Goal: Information Seeking & Learning: Check status

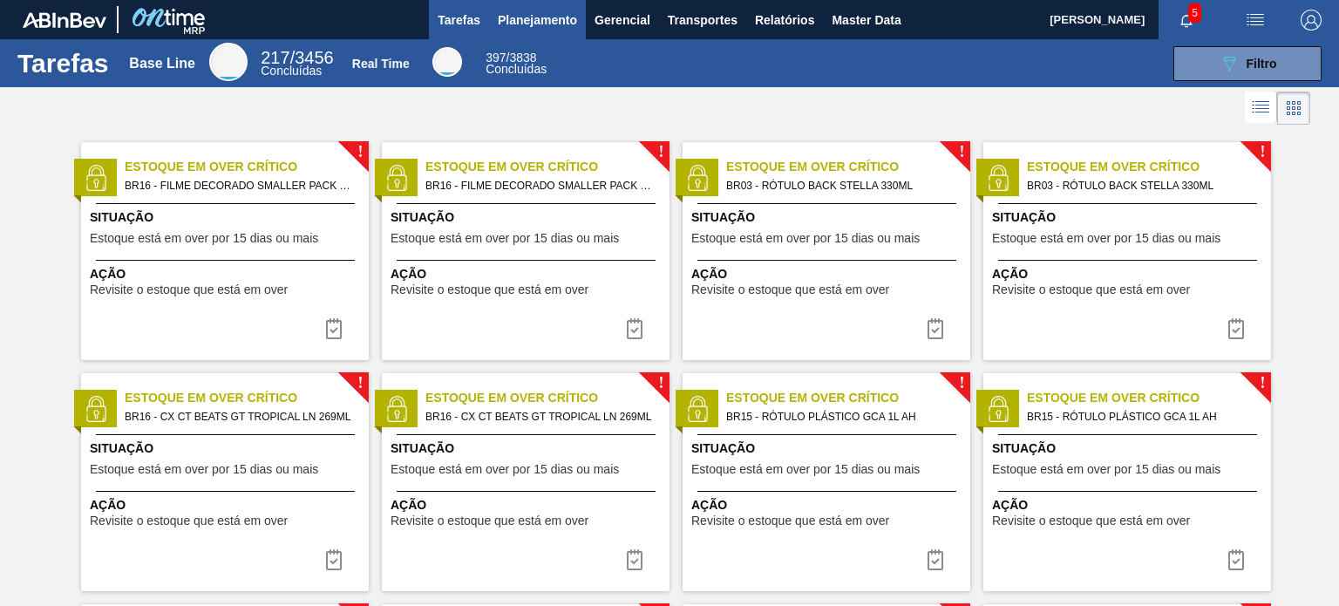
click at [517, 17] on span "Planejamento" at bounding box center [537, 20] width 79 height 21
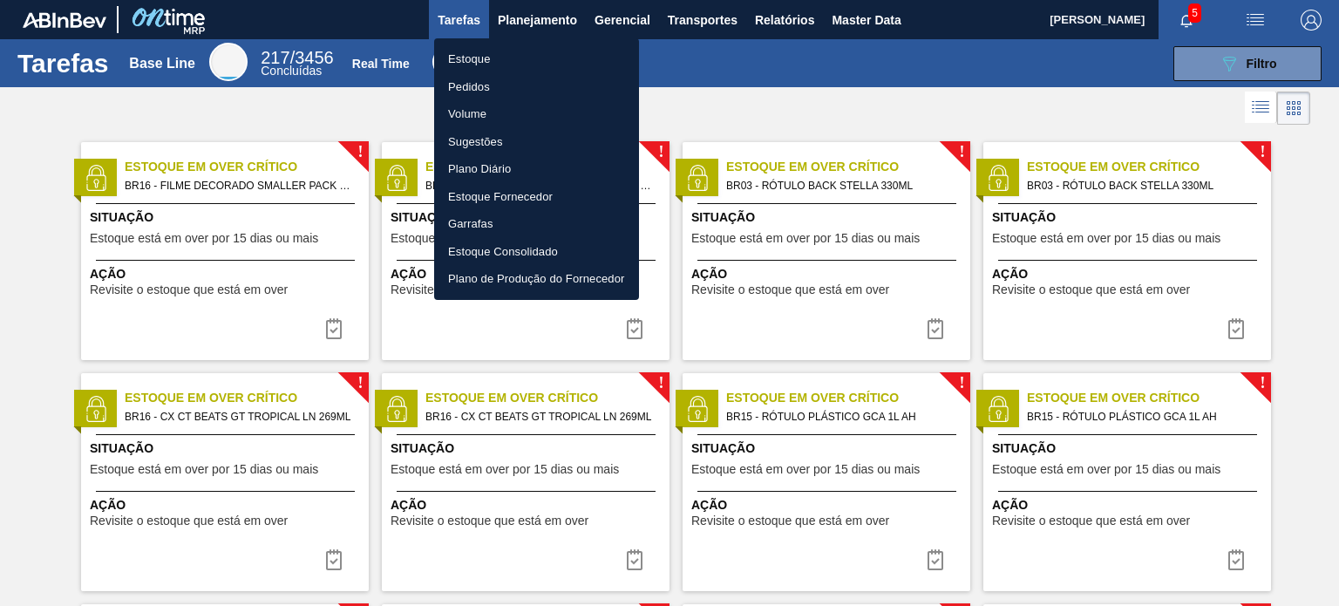
click at [485, 64] on li "Estoque" at bounding box center [536, 59] width 205 height 28
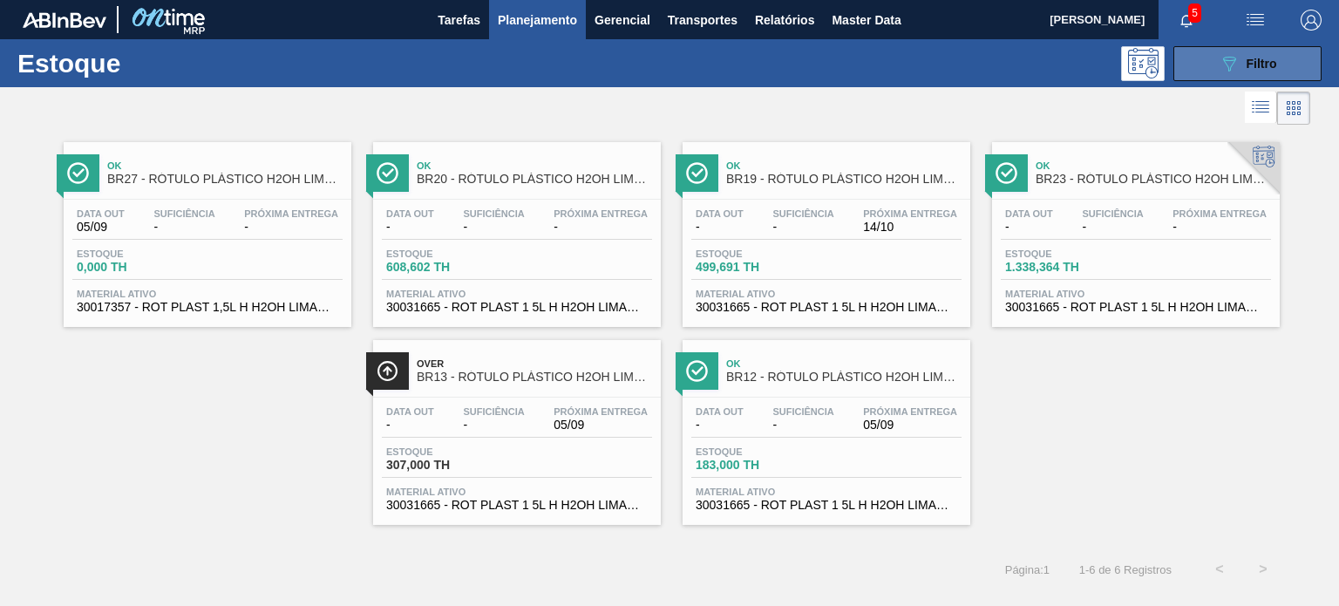
click at [1283, 70] on button "089F7B8B-B2A5-4AFE-B5C0-19BA573D28AC Filtro" at bounding box center [1247, 63] width 148 height 35
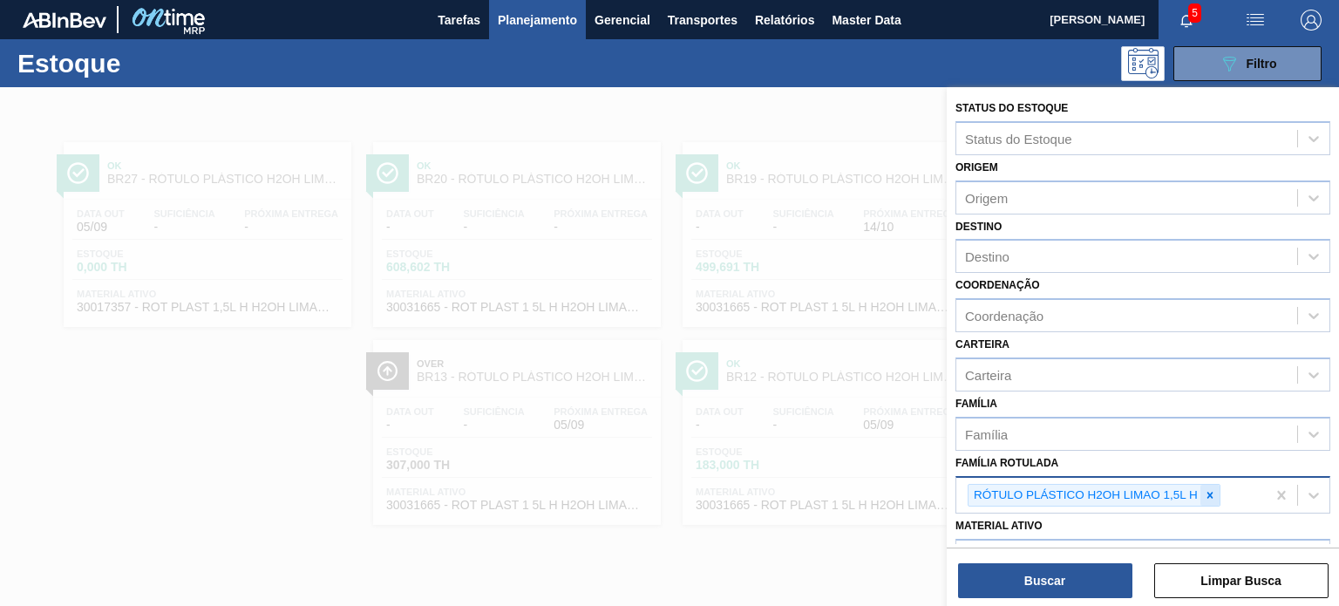
click at [1207, 485] on div at bounding box center [1210, 496] width 19 height 22
paste Rotulada "RÓTULO PLÁSTICO GCA 200ML H"
type Rotulada "RÓTULO PLÁSTICO GCA 200ML H"
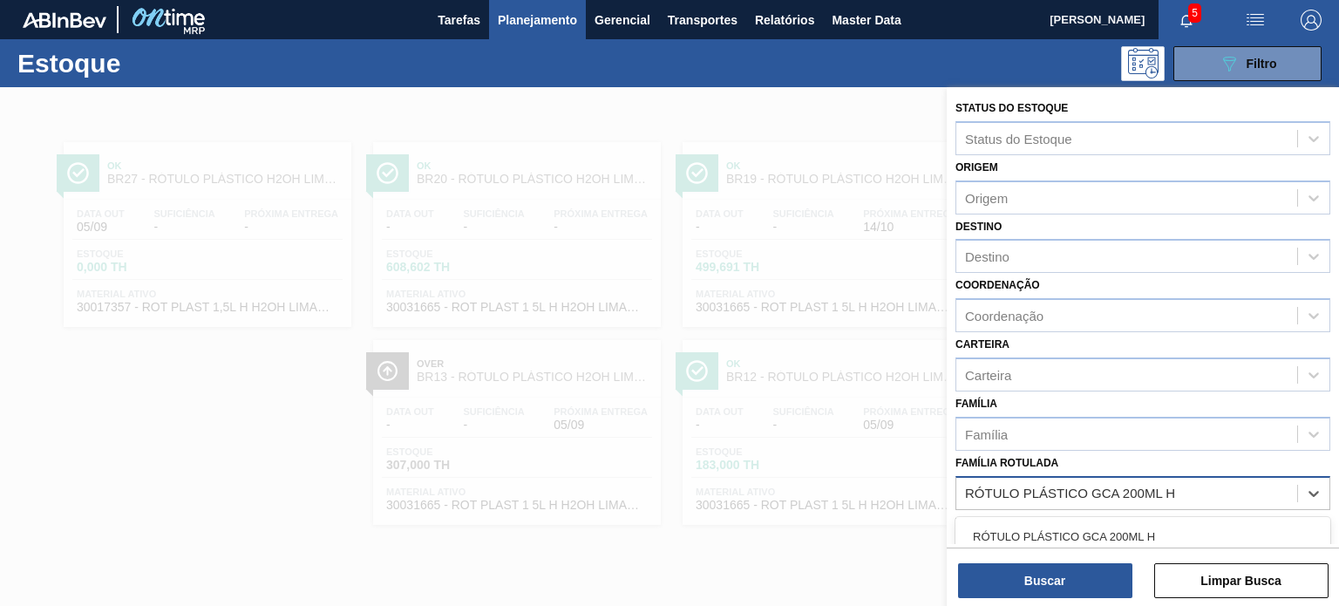
click at [1122, 529] on div "RÓTULO PLÁSTICO GCA 200ML H" at bounding box center [1143, 536] width 375 height 32
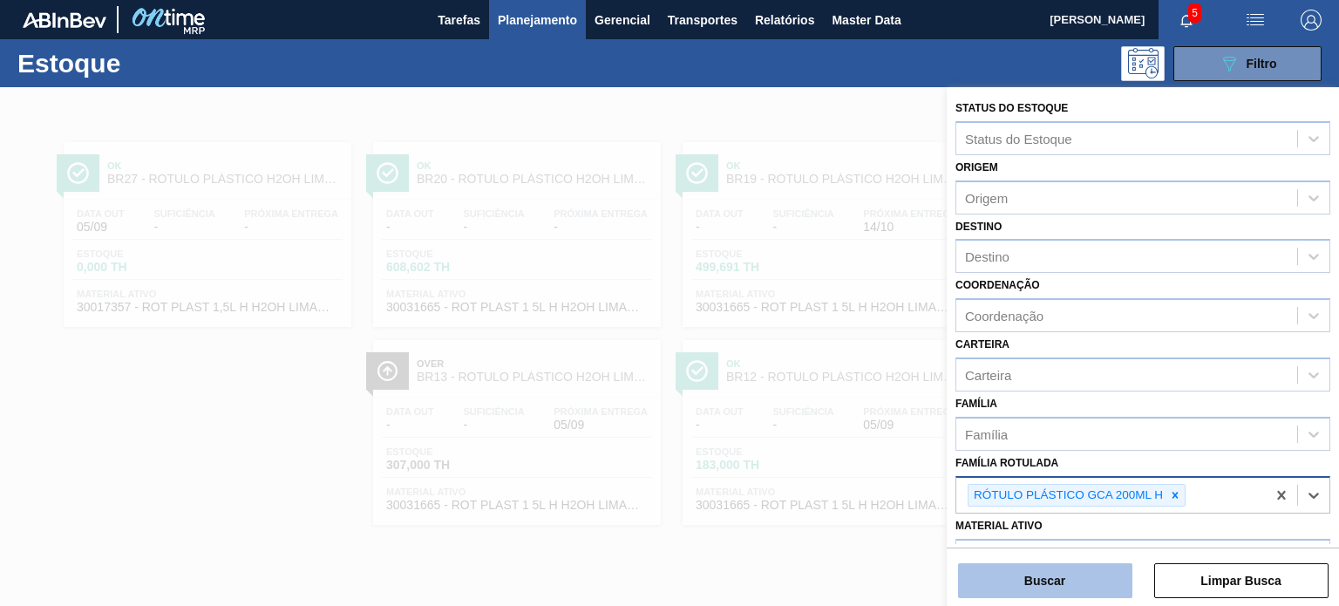
click at [1085, 564] on button "Buscar" at bounding box center [1045, 580] width 174 height 35
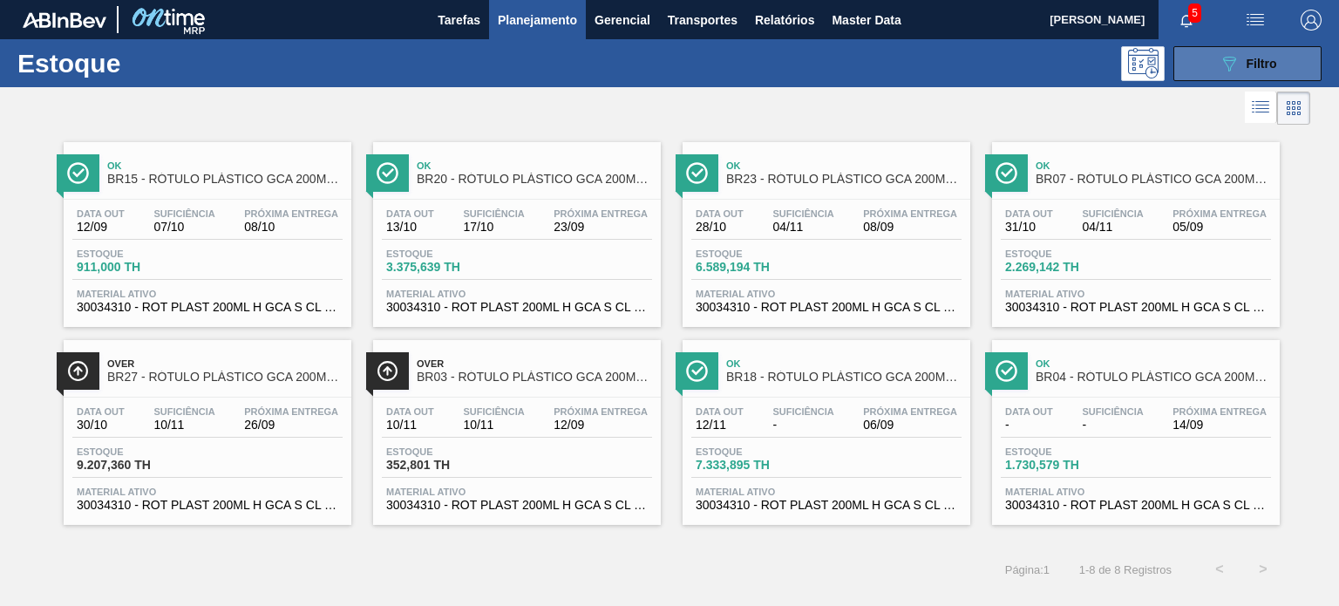
click at [1272, 68] on span "Filtro" at bounding box center [1262, 64] width 31 height 14
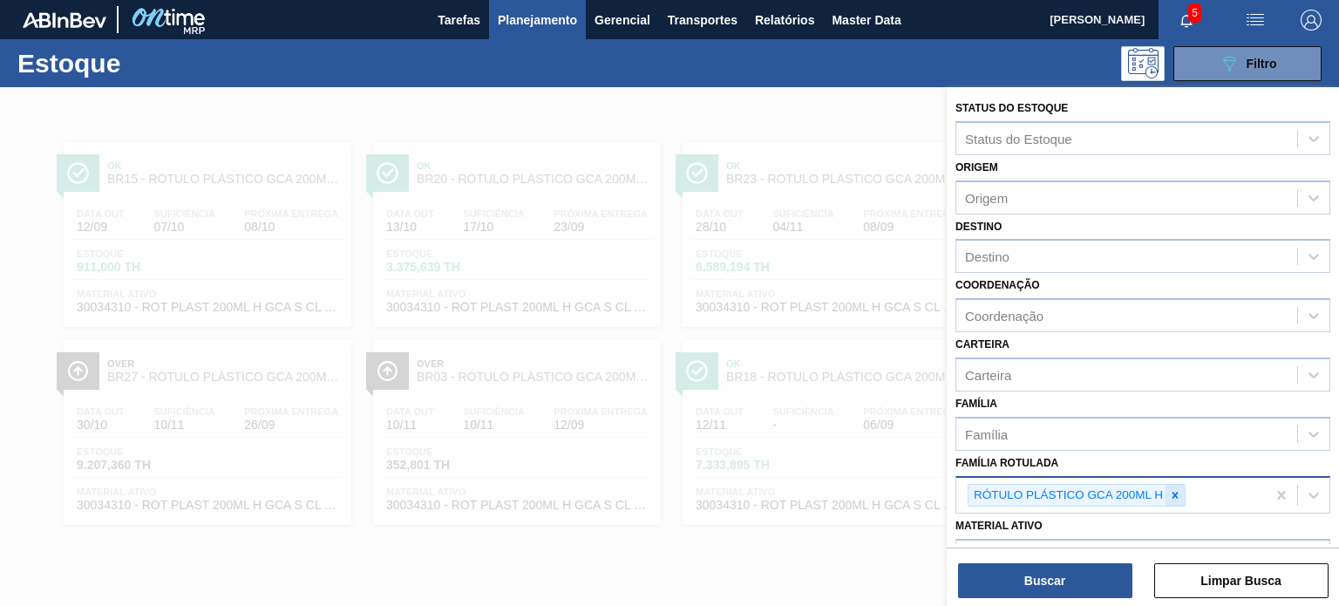
click at [1167, 496] on div at bounding box center [1175, 496] width 19 height 22
click at [1167, 496] on div "RÓTULO PLÁSTICO GCA 200ML H" at bounding box center [1111, 496] width 310 height 36
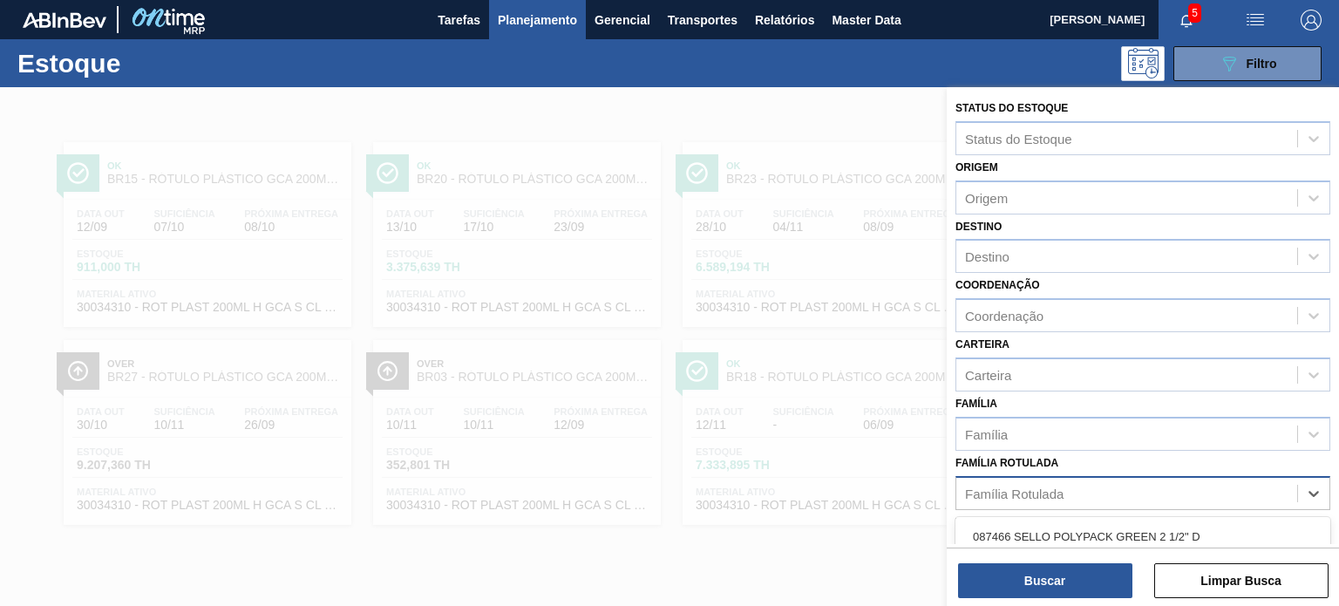
paste Rotulada "RÓTULO PLÁSTICO PC 2,25L H"
type Rotulada "RÓTULO PLÁSTICO PC 2,25L H"
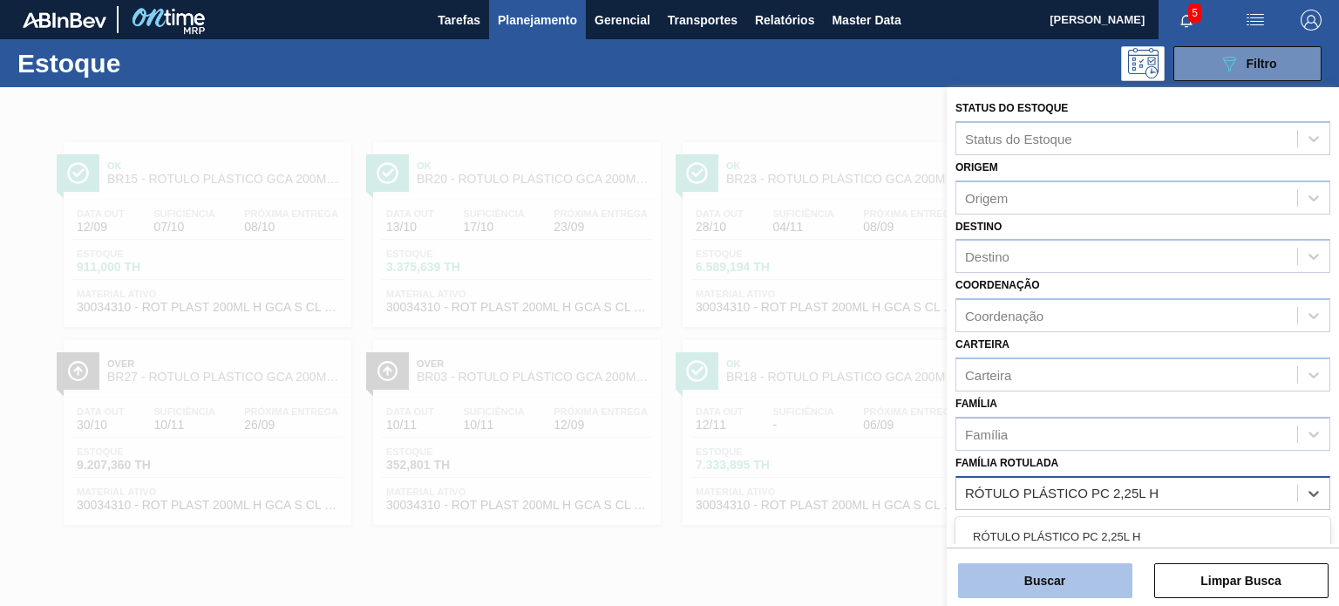
drag, startPoint x: 1131, startPoint y: 529, endPoint x: 1084, endPoint y: 584, distance: 72.3
click at [1129, 529] on div "RÓTULO PLÁSTICO PC 2,25L H" at bounding box center [1143, 536] width 375 height 32
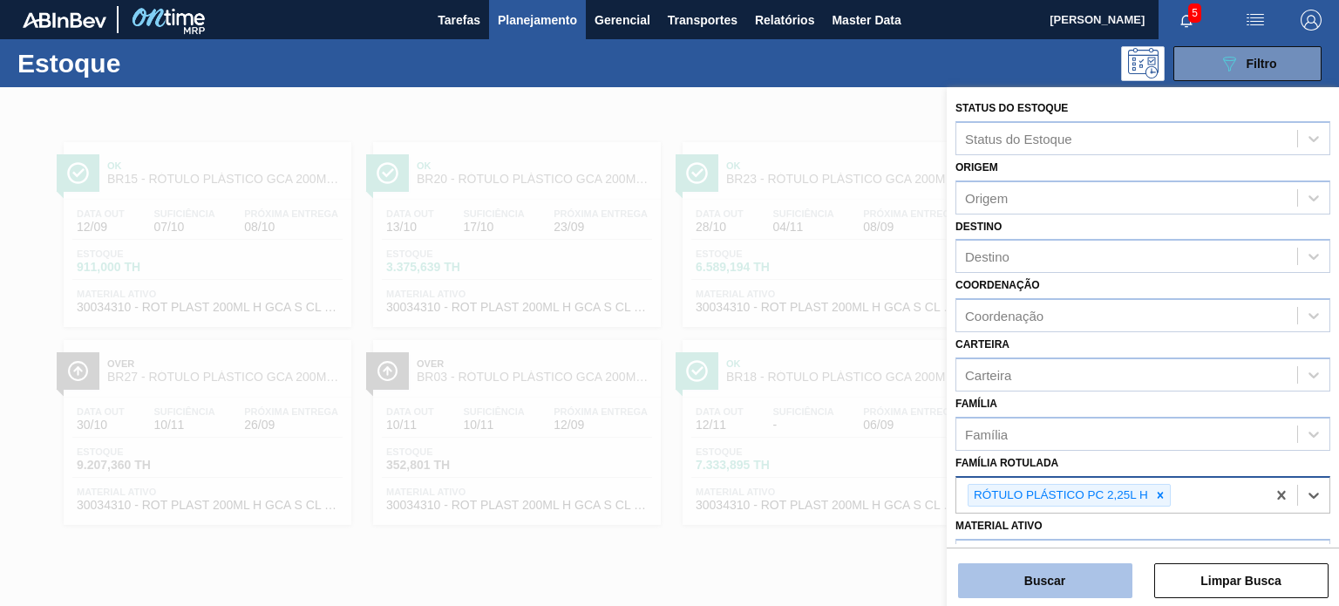
click at [1070, 595] on button "Buscar" at bounding box center [1045, 580] width 174 height 35
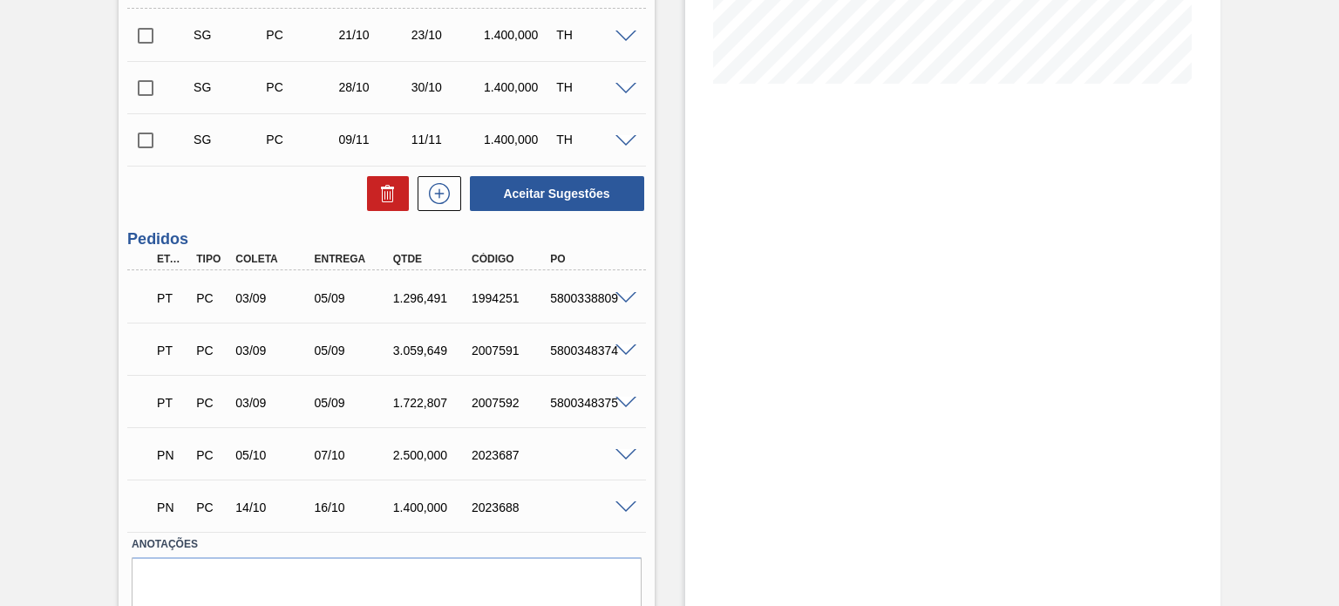
scroll to position [436, 0]
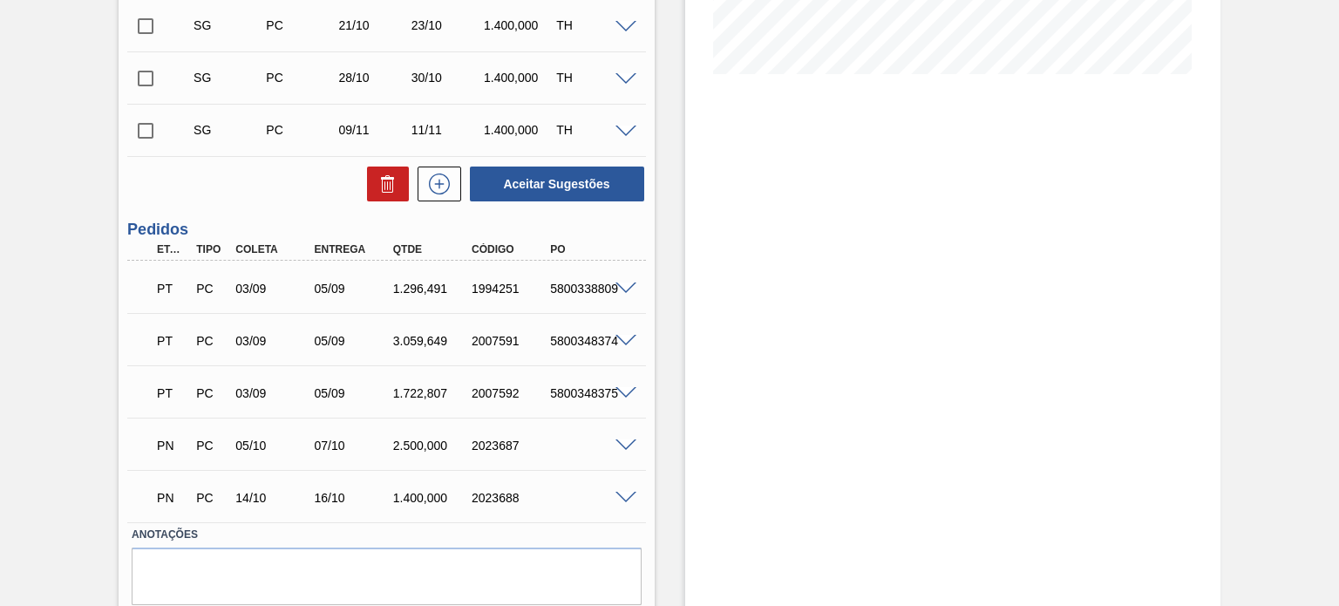
click at [616, 289] on span at bounding box center [626, 288] width 21 height 13
type input "Antecipação - Cliente (Ana Carolina - Comercial Itamonte)"
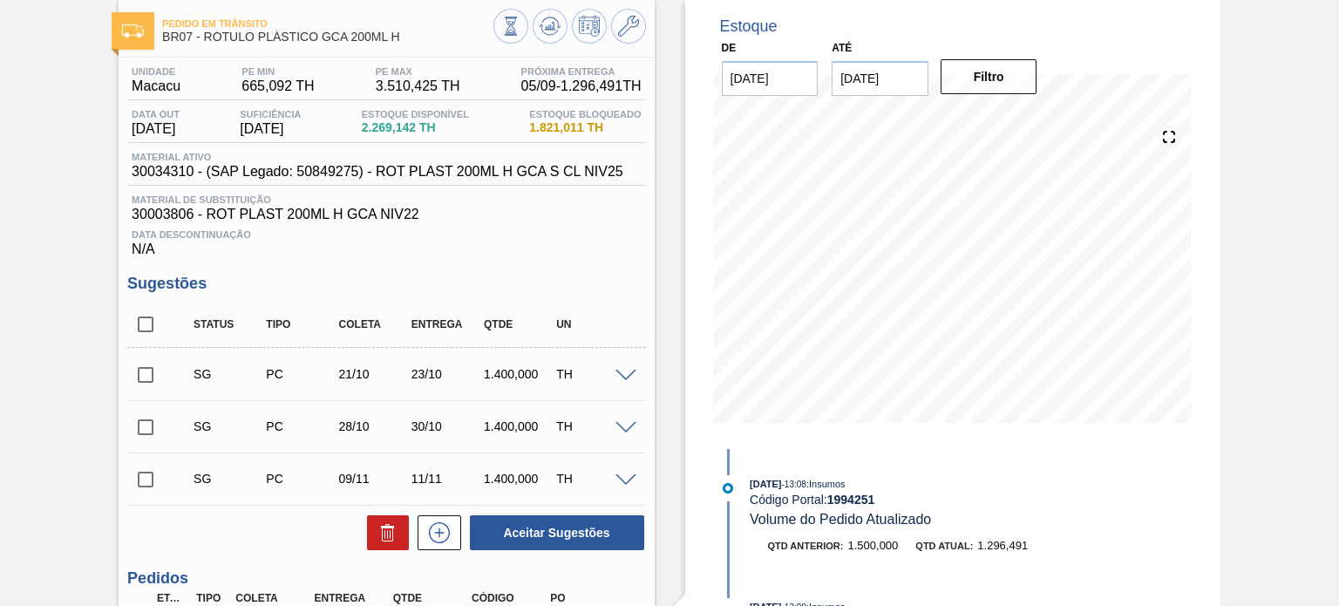
scroll to position [87, 0]
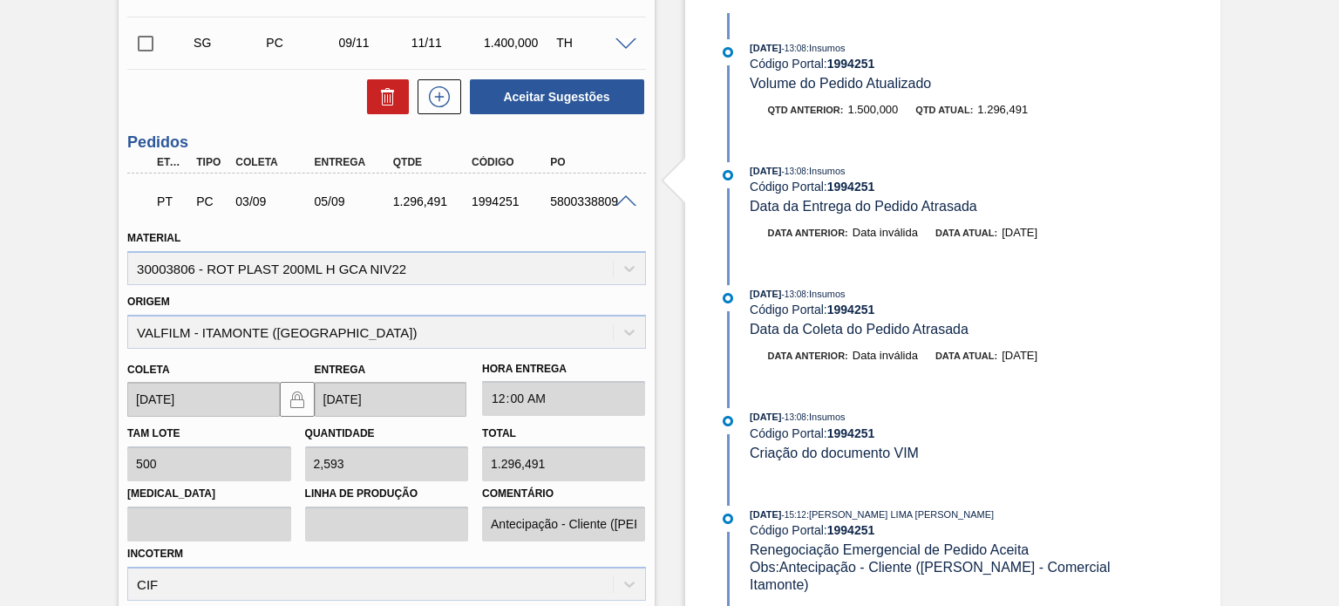
click at [629, 198] on span at bounding box center [626, 201] width 21 height 13
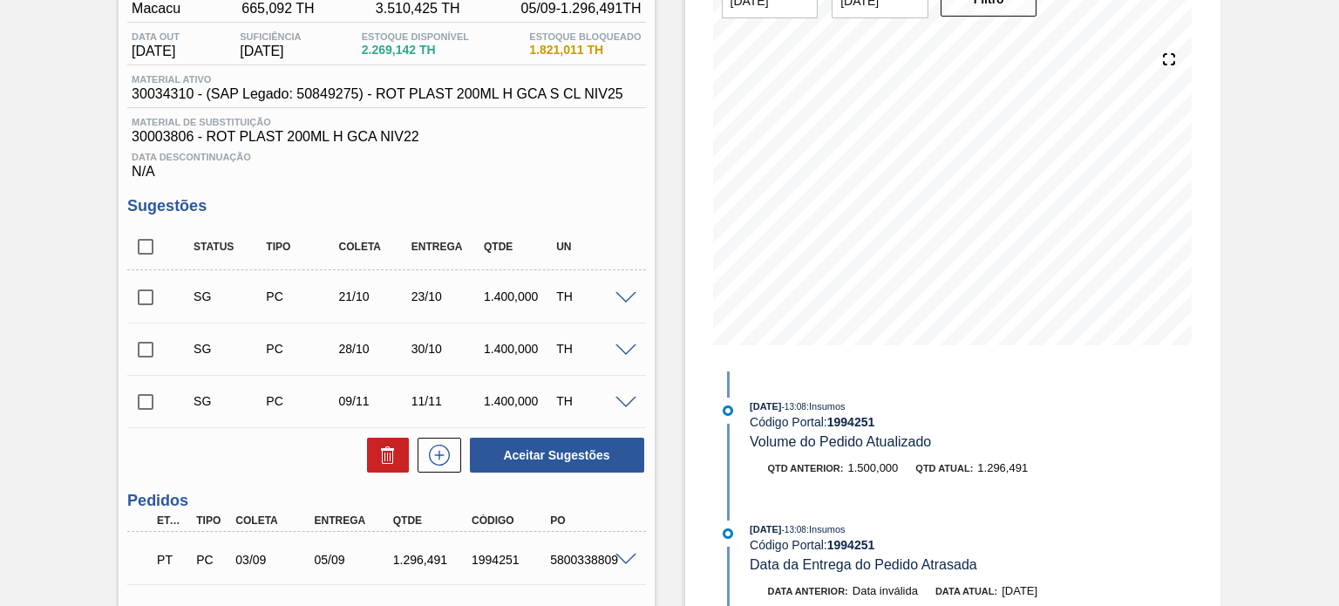
scroll to position [0, 0]
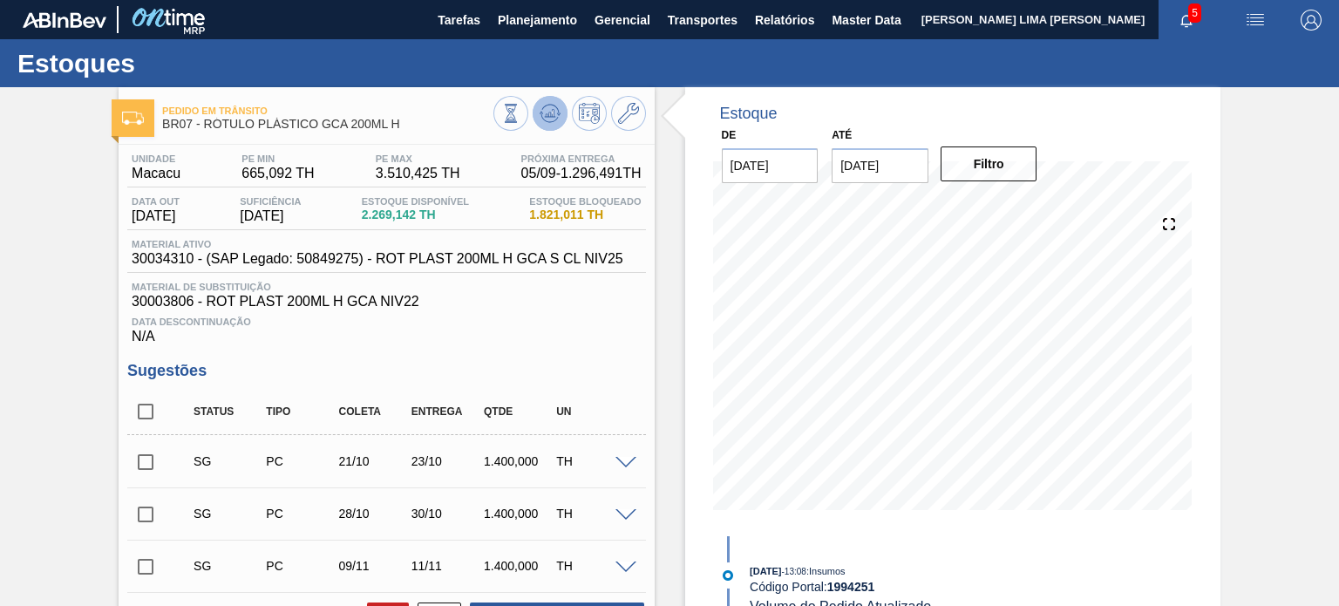
click at [552, 110] on icon at bounding box center [549, 113] width 11 height 8
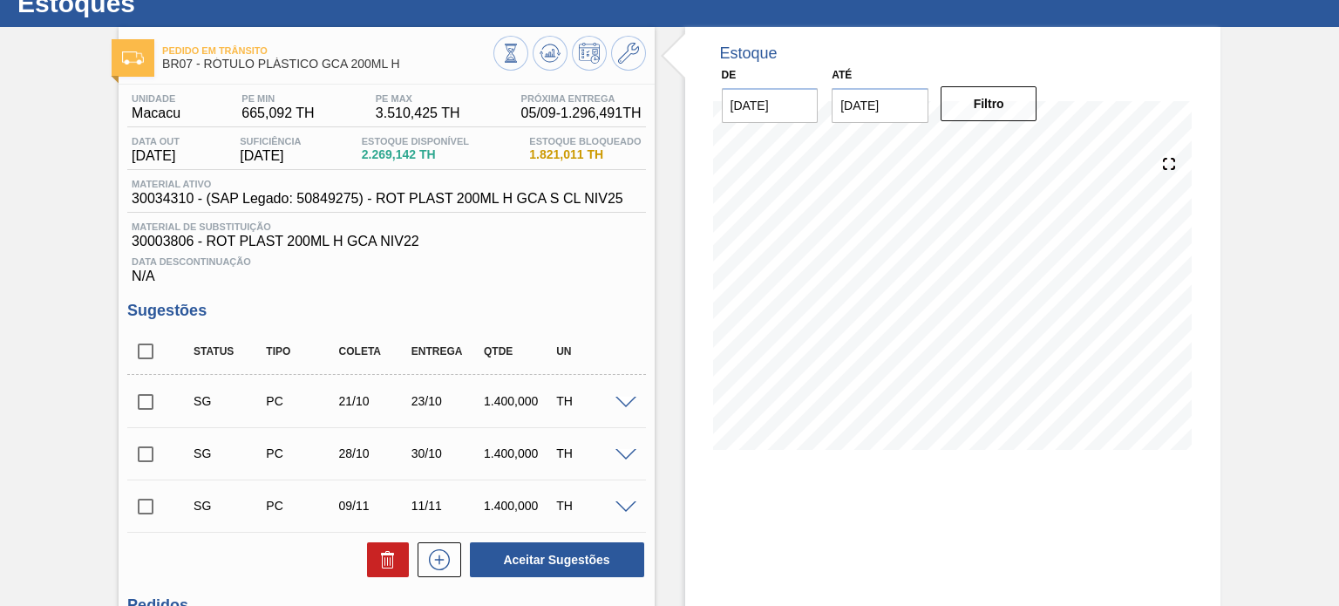
scroll to position [87, 0]
